Goal: Browse casually: Explore the website without a specific task or goal

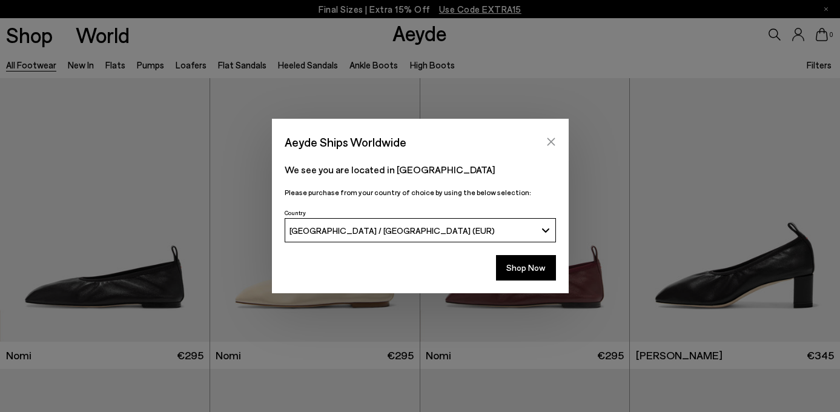
click at [550, 142] on icon "Close" at bounding box center [552, 142] width 10 height 10
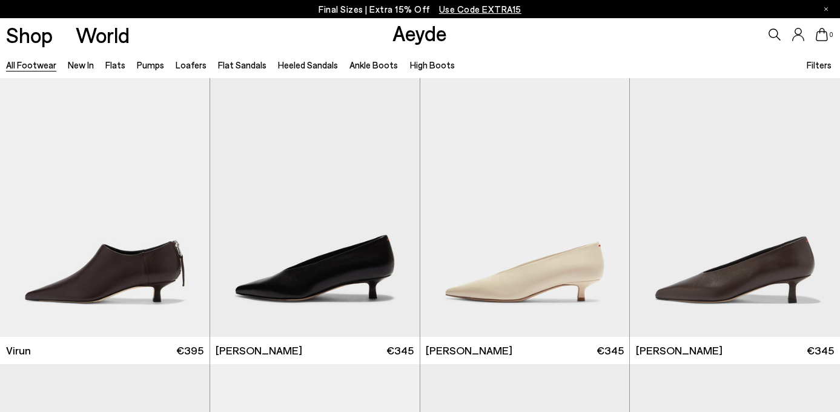
scroll to position [3820, 1]
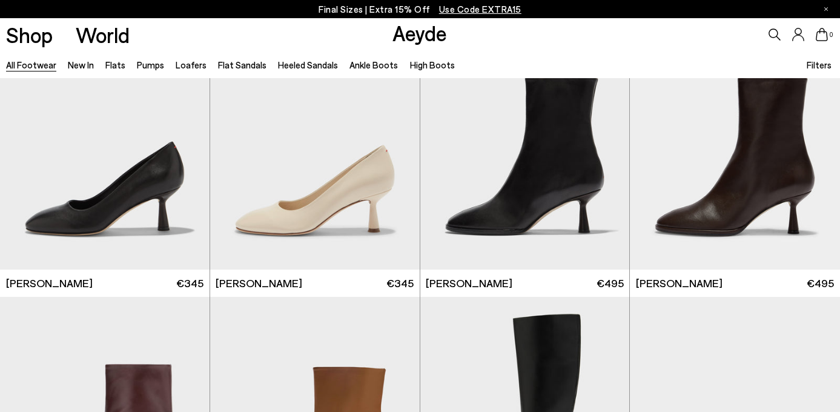
scroll to position [5623, 0]
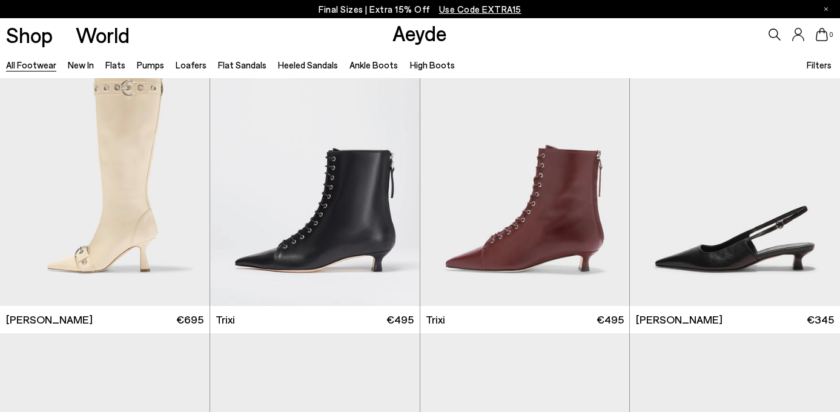
scroll to position [7304, 1]
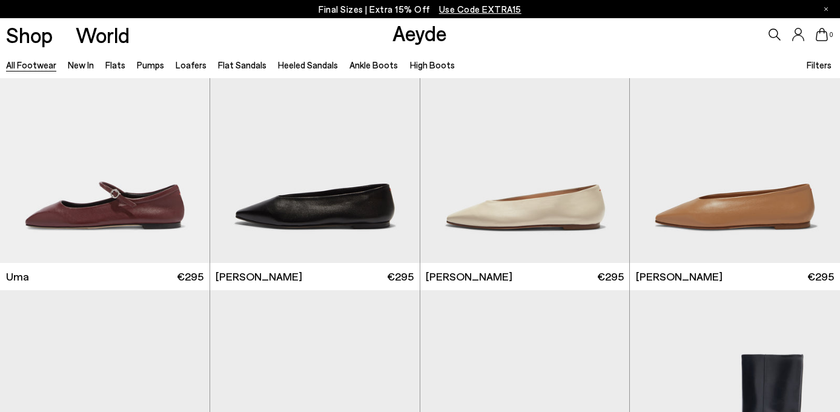
scroll to position [9232, 1]
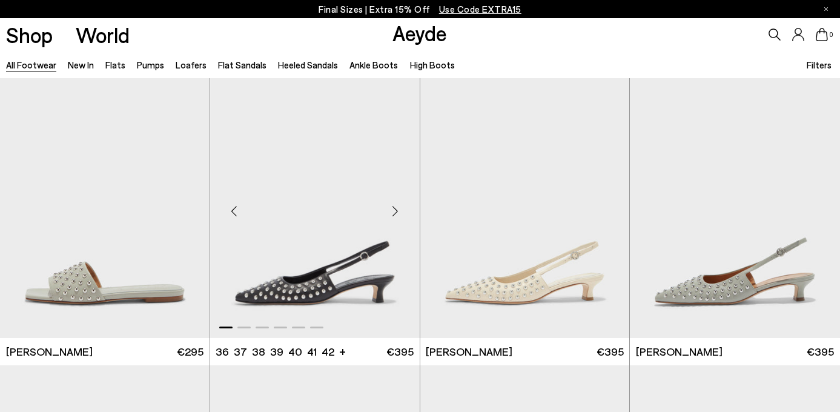
scroll to position [14280, 1]
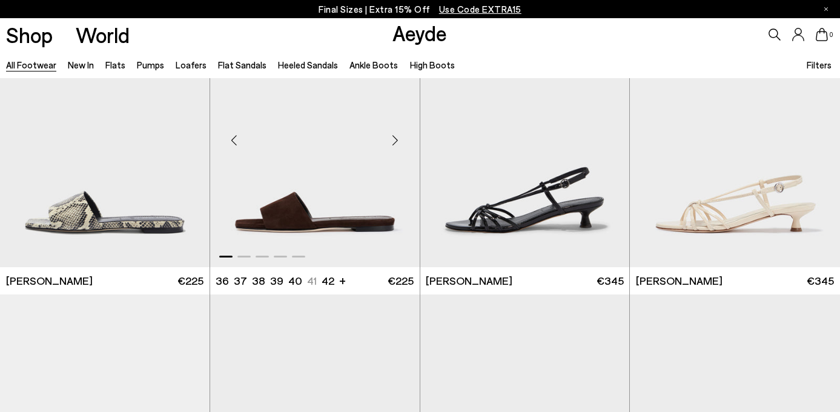
scroll to position [15775, 0]
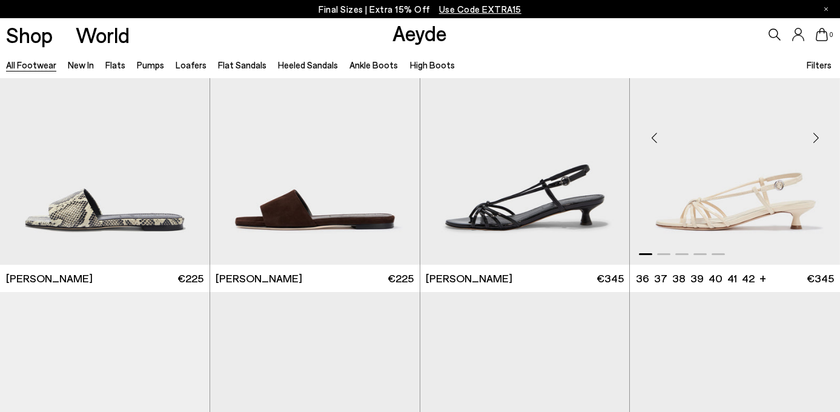
click at [816, 136] on div "Next slide" at bounding box center [816, 138] width 36 height 36
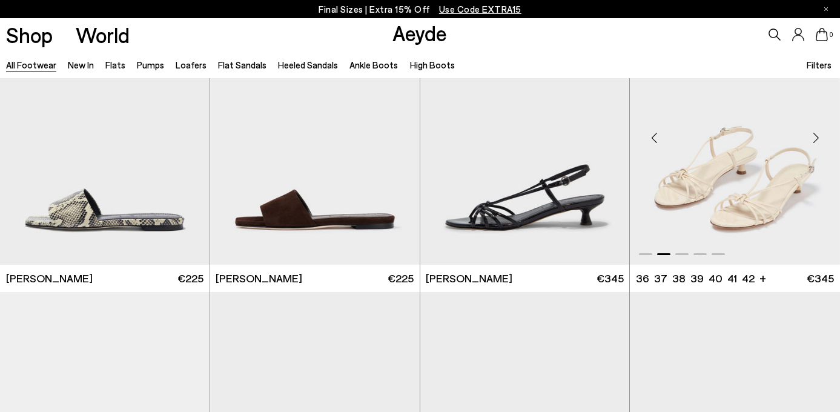
click at [816, 136] on div "Next slide" at bounding box center [816, 138] width 36 height 36
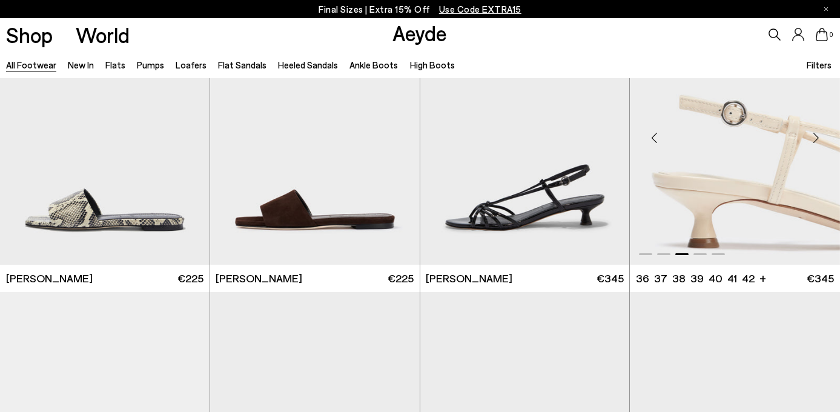
click at [816, 136] on div "Next slide" at bounding box center [816, 138] width 36 height 36
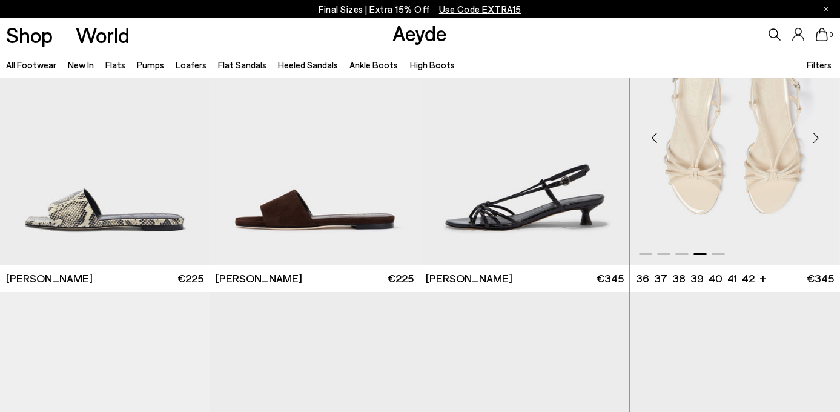
click at [816, 136] on div "Next slide" at bounding box center [816, 138] width 36 height 36
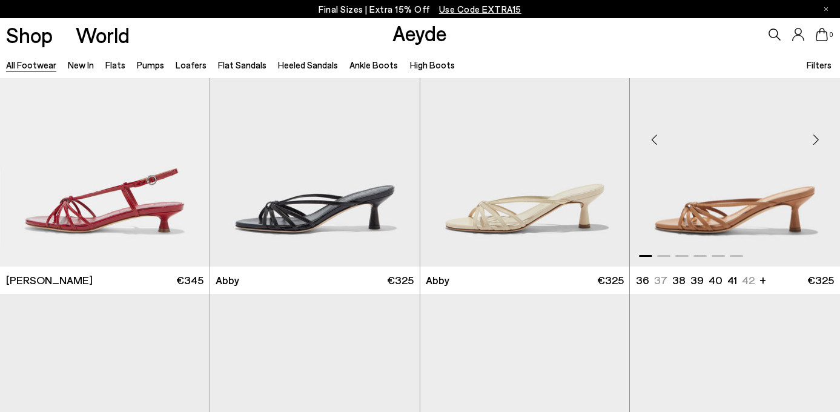
scroll to position [16055, 0]
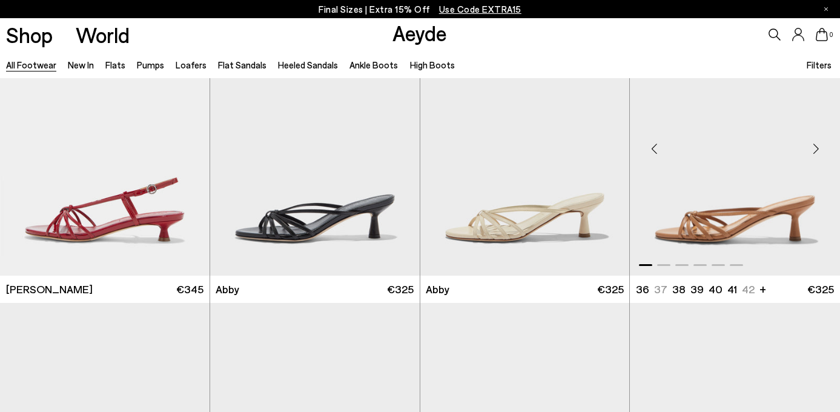
click at [814, 148] on div "Next slide" at bounding box center [816, 149] width 36 height 36
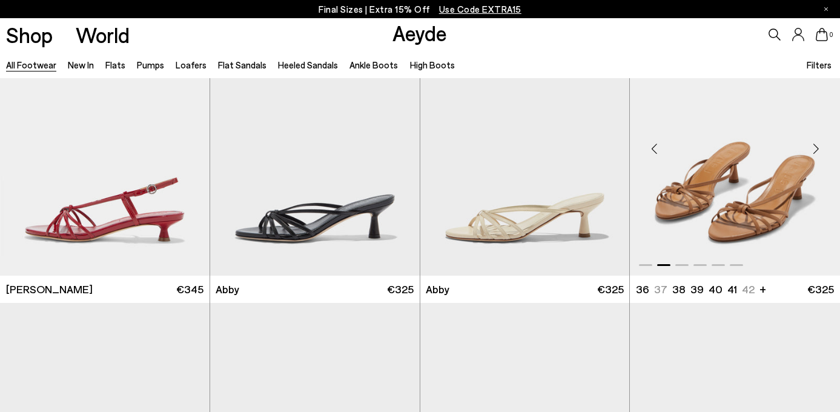
click at [814, 148] on div "Next slide" at bounding box center [816, 149] width 36 height 36
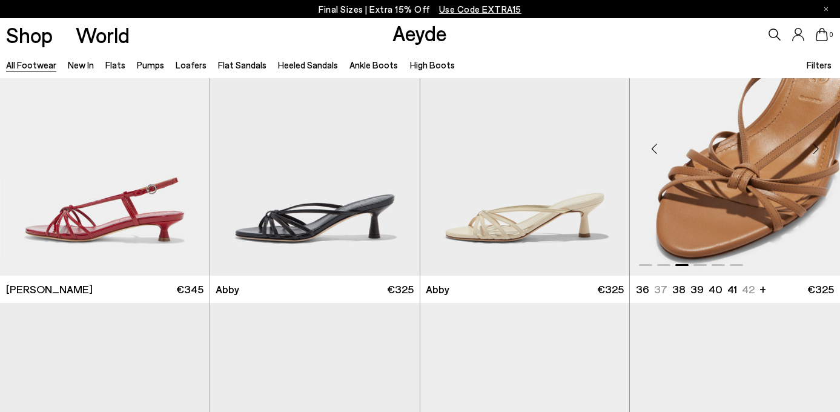
click at [814, 148] on div "Next slide" at bounding box center [816, 149] width 36 height 36
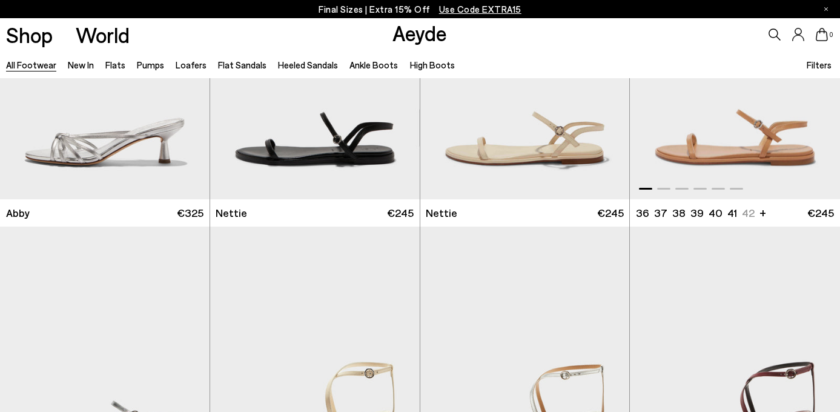
scroll to position [16572, 0]
